Goal: Transaction & Acquisition: Obtain resource

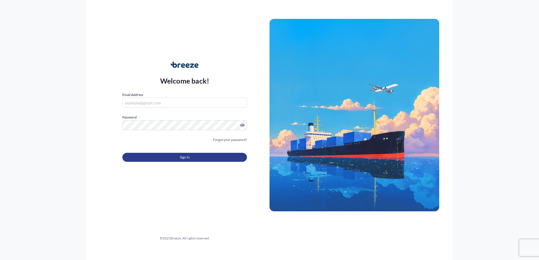
type input "[EMAIL_ADDRESS][DOMAIN_NAME]"
click at [181, 155] on span "Sign In" at bounding box center [185, 158] width 10 height 6
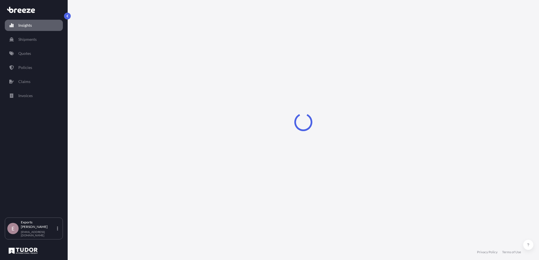
select select "2025"
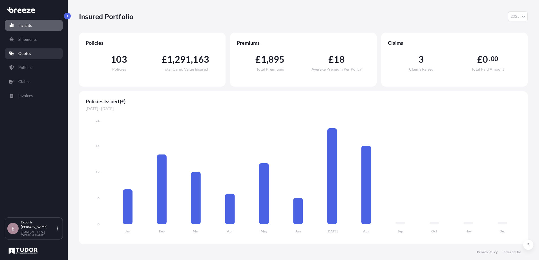
click at [31, 57] on link "Quotes" at bounding box center [34, 53] width 58 height 11
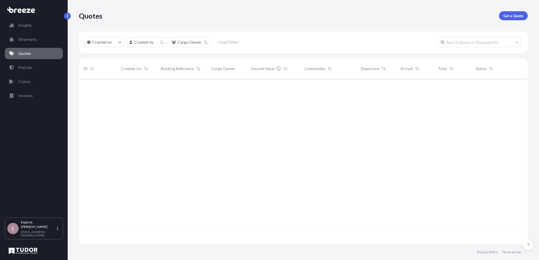
scroll to position [165, 444]
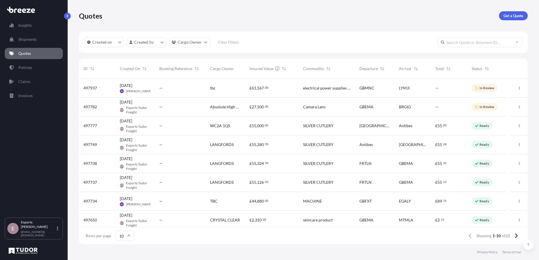
click at [515, 12] on link "Get a Quote" at bounding box center [513, 15] width 29 height 9
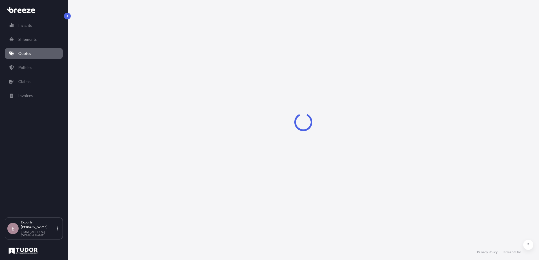
select select "Road"
select select "Sea"
select select "1"
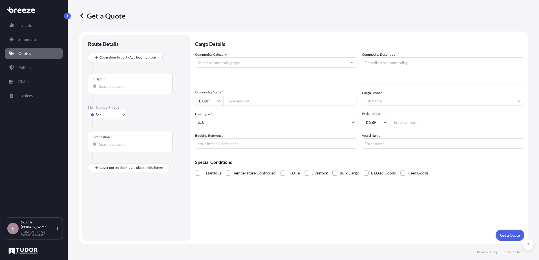
click at [115, 88] on input "Origin *" at bounding box center [132, 87] width 67 height 6
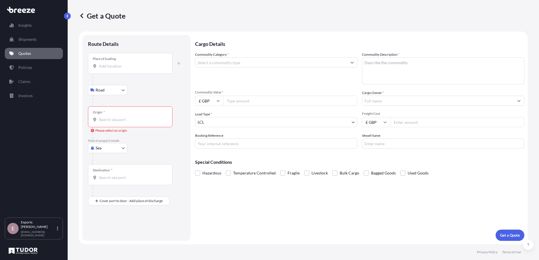
click at [112, 67] on input "Place of loading" at bounding box center [132, 66] width 67 height 6
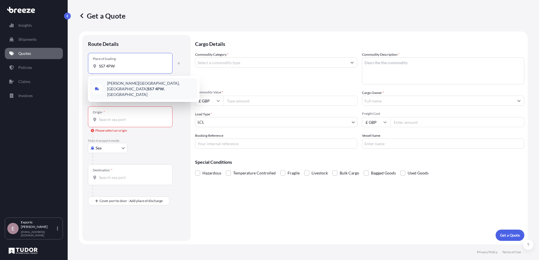
click at [117, 83] on span "[PERSON_NAME][STREET_ADDRESS]" at bounding box center [151, 89] width 88 height 17
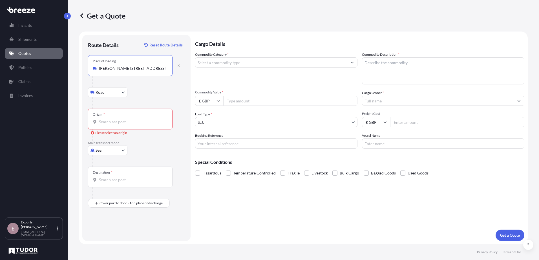
type input "[PERSON_NAME][STREET_ADDRESS]"
click at [108, 91] on body "0 options available. 1 option available. Insights Shipments Quotes Policies Cla…" at bounding box center [269, 130] width 539 height 260
click at [100, 152] on body "1 option available. Insights Shipments Quotes Policies Claims Invoices E Export…" at bounding box center [269, 130] width 539 height 260
click at [105, 177] on div "Air" at bounding box center [107, 175] width 35 height 10
select select "Air"
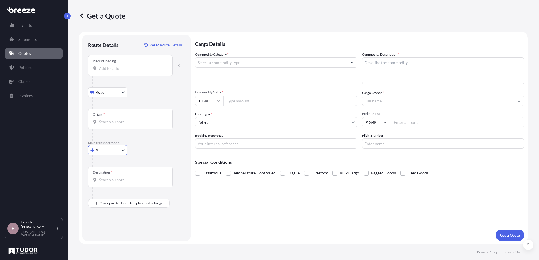
click at [111, 122] on input "Origin *" at bounding box center [132, 122] width 67 height 6
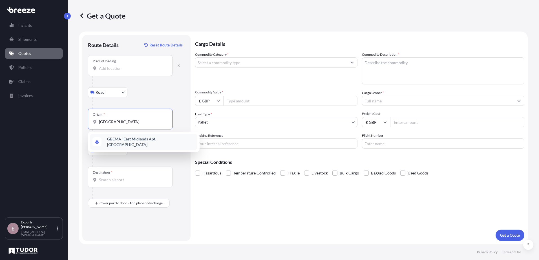
click at [116, 141] on span "GBEMA - East Mi dlands Apt, [GEOGRAPHIC_DATA]" at bounding box center [151, 141] width 88 height 11
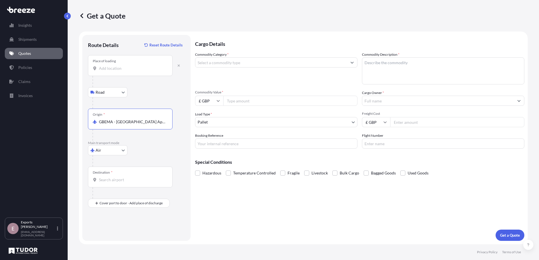
type input "GBEMA - [GEOGRAPHIC_DATA] Apt, [GEOGRAPHIC_DATA]"
click at [115, 67] on input "Place of loading" at bounding box center [132, 69] width 67 height 6
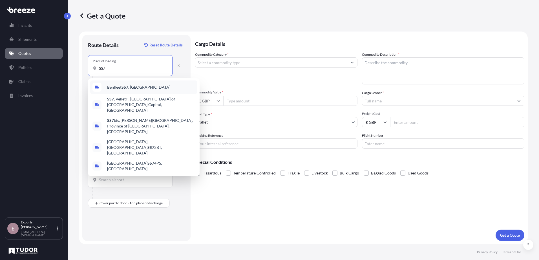
click at [124, 90] on div "Benfleet SS7 , [GEOGRAPHIC_DATA]" at bounding box center [143, 88] width 107 height 14
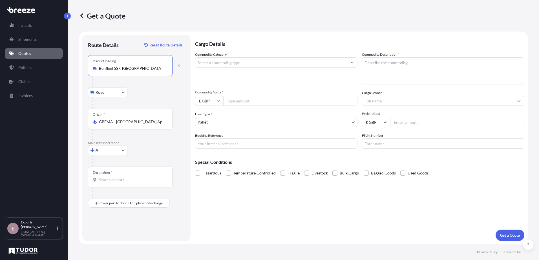
type input "Benfleet SS7, [GEOGRAPHIC_DATA]"
click at [115, 178] on input "Destination *" at bounding box center [132, 180] width 67 height 6
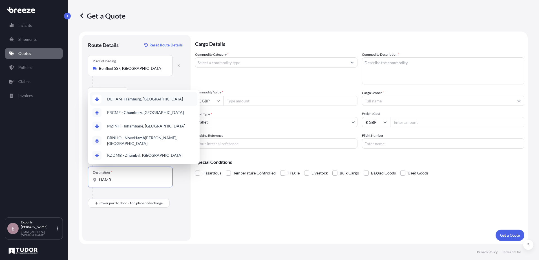
click at [130, 104] on div "DEHAM - Hamb urg, [GEOGRAPHIC_DATA]" at bounding box center [143, 99] width 107 height 14
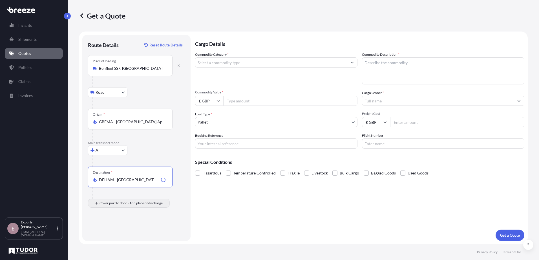
type input "DEHAM - [GEOGRAPHIC_DATA], [GEOGRAPHIC_DATA]"
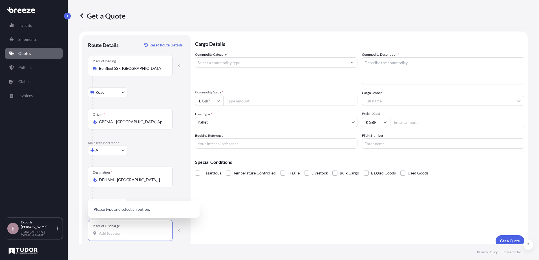
click at [116, 235] on input "Place of Discharge" at bounding box center [132, 234] width 67 height 6
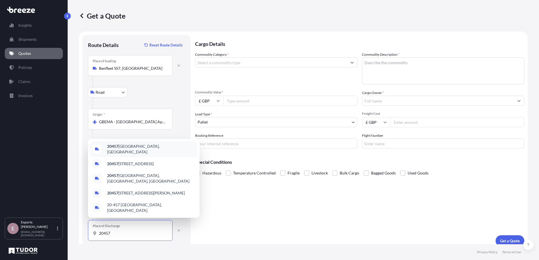
click at [118, 149] on b "20457" at bounding box center [112, 146] width 11 height 5
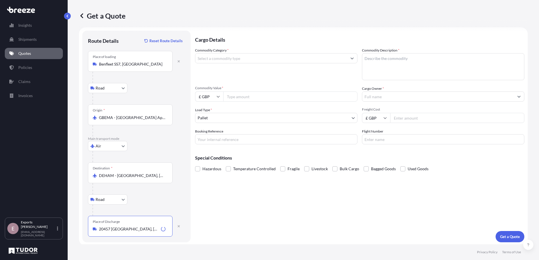
scroll to position [6, 0]
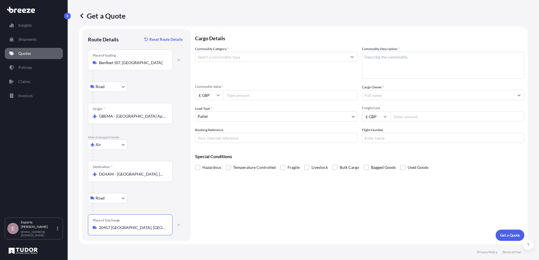
type input "20457 [GEOGRAPHIC_DATA], [GEOGRAPHIC_DATA]"
click at [198, 199] on div "Cargo Details Commodity Category * Commodity Description * Commodity Value * £ …" at bounding box center [359, 135] width 329 height 212
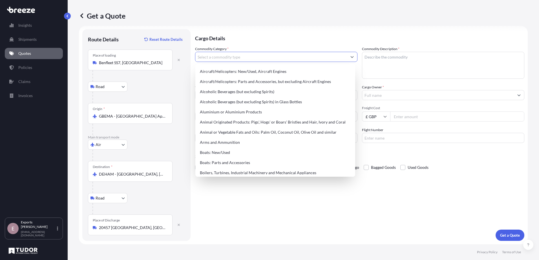
click at [230, 59] on input "Commodity Category *" at bounding box center [271, 57] width 152 height 10
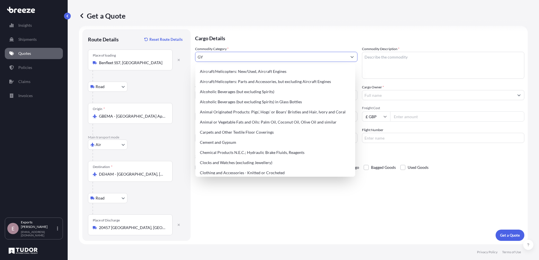
type input "G"
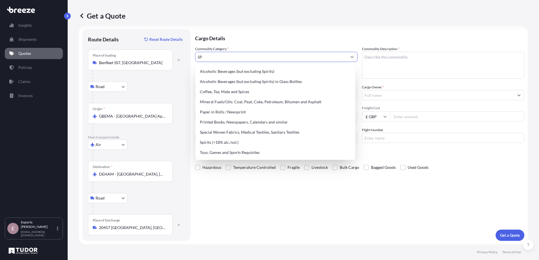
type input "S"
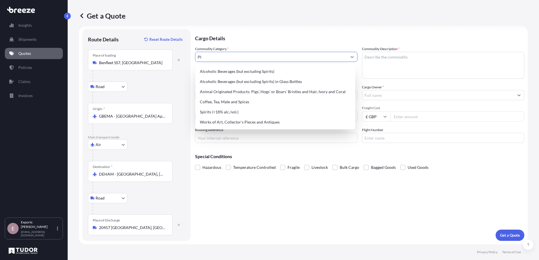
type input "P"
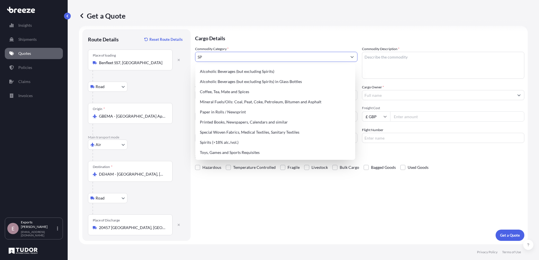
type input "S"
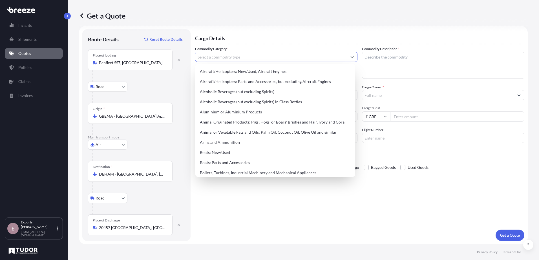
type input "G"
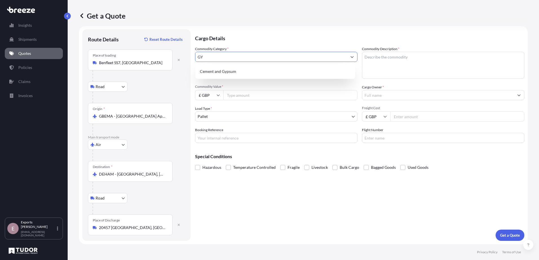
type input "G"
click at [255, 71] on div "Toys, Games and Sports Requisites" at bounding box center [275, 72] width 155 height 10
type input "Toys, Games and Sports Requisites"
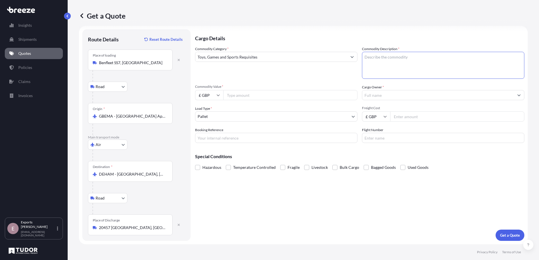
click at [387, 67] on textarea "Commodity Description *" at bounding box center [443, 65] width 162 height 27
type textarea "pilates reformer"
type input "951.02"
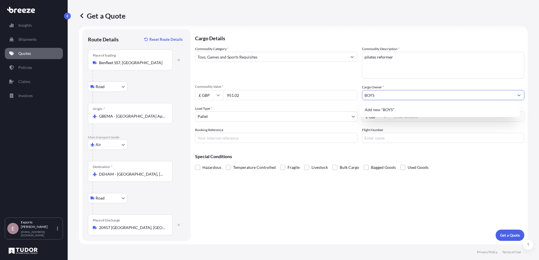
type input "BOYS"
click at [379, 214] on div "Cargo Details Commodity Category * Toys, Games and Sports Requisites Commodity …" at bounding box center [359, 135] width 329 height 212
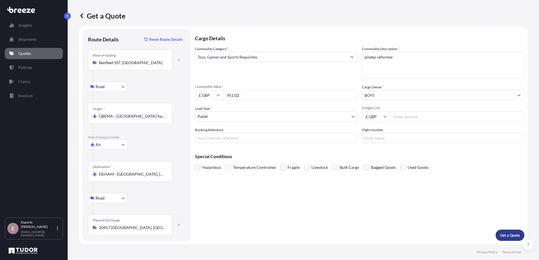
click at [504, 236] on p "Get a Quote" at bounding box center [510, 236] width 20 height 6
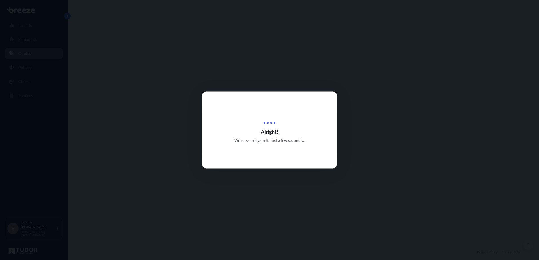
select select "Road"
select select "Air"
select select "Road"
select select "1"
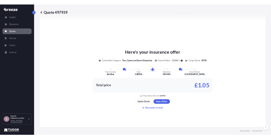
scroll to position [282, 0]
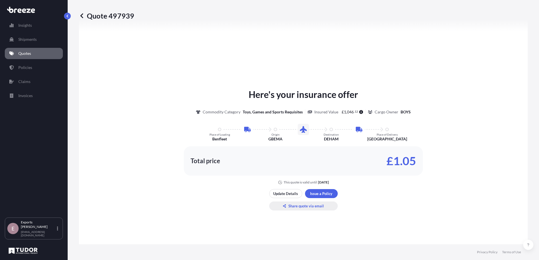
click at [308, 204] on p "Share quote via email" at bounding box center [306, 206] width 36 height 6
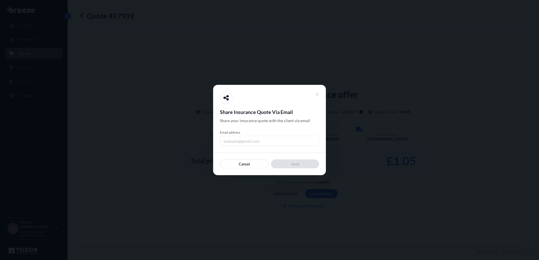
click at [245, 143] on input "Email address" at bounding box center [269, 141] width 99 height 10
type input "[PERSON_NAME][EMAIL_ADDRESS][DOMAIN_NAME]"
